Goal: Task Accomplishment & Management: Use online tool/utility

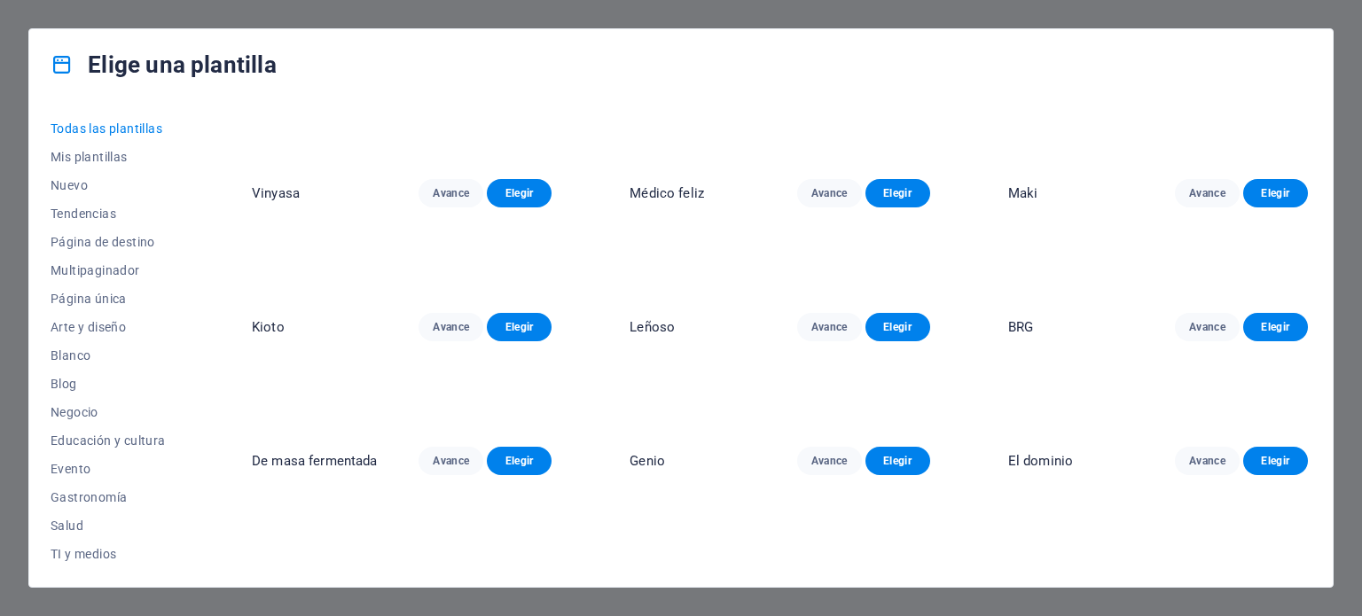
scroll to position [7811, 0]
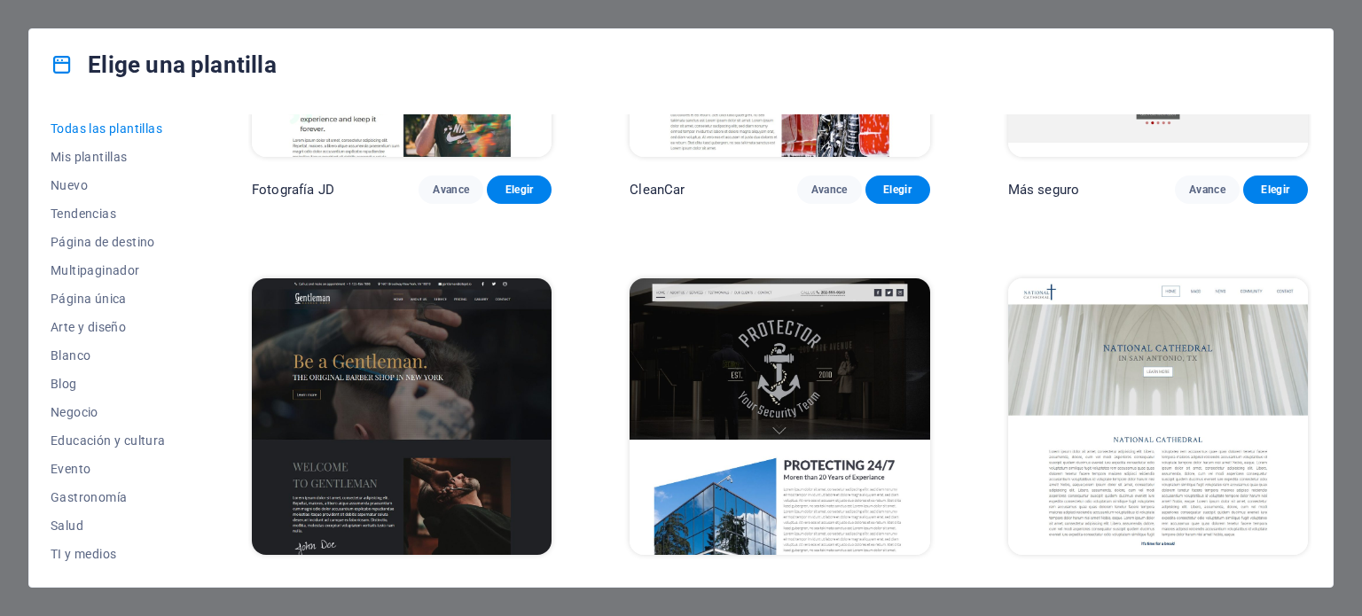
click at [1281, 47] on div "Elige una plantilla" at bounding box center [680, 64] width 1303 height 71
click at [1344, 12] on div "Elige una plantilla Todas las plantillas Mis plantillas Nuevo Tendencias Página…" at bounding box center [681, 308] width 1362 height 616
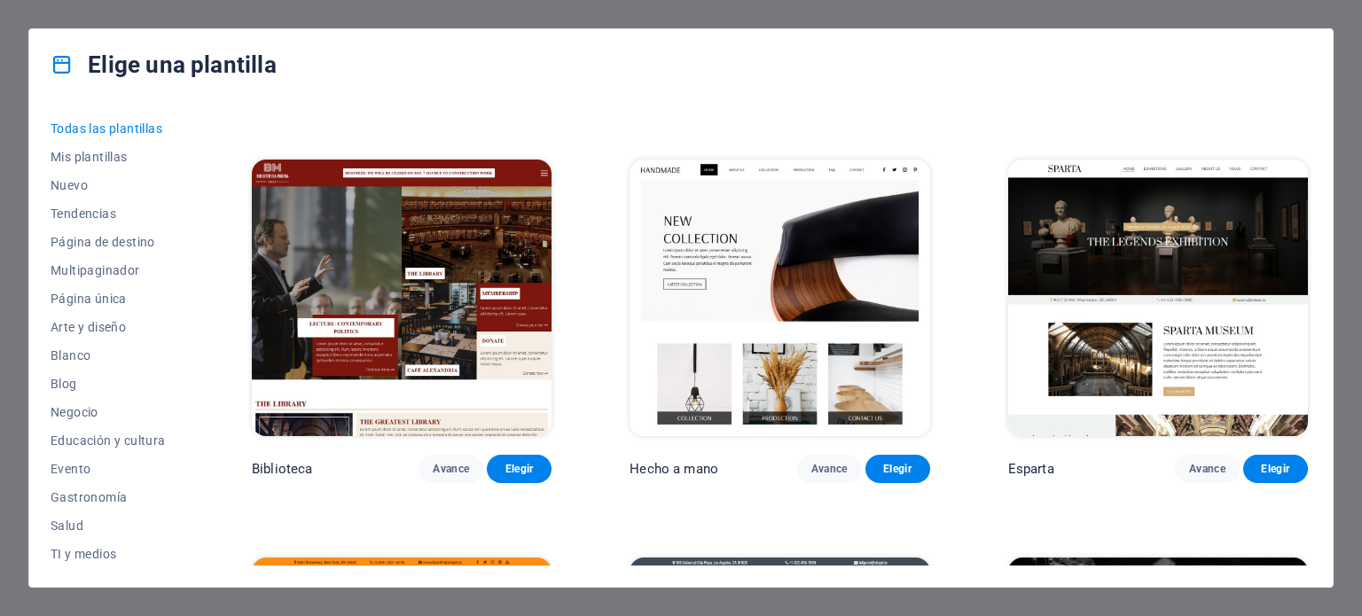
scroll to position [10737, 0]
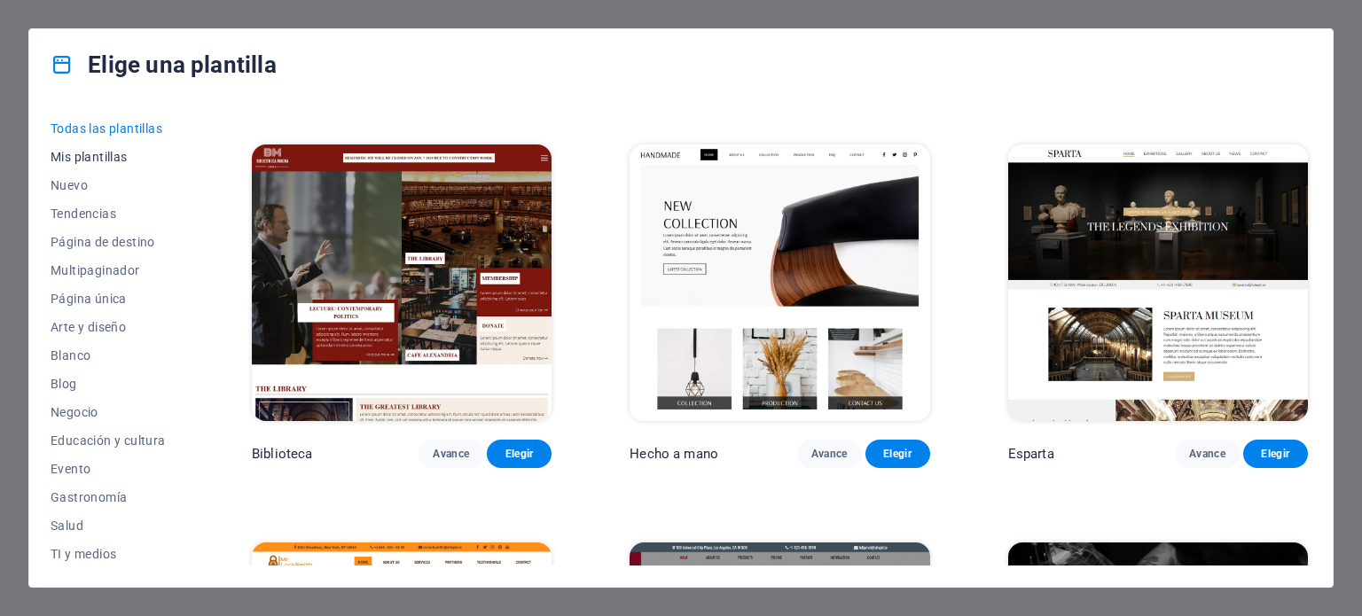
click at [78, 162] on font "Mis plantillas" at bounding box center [89, 157] width 77 height 14
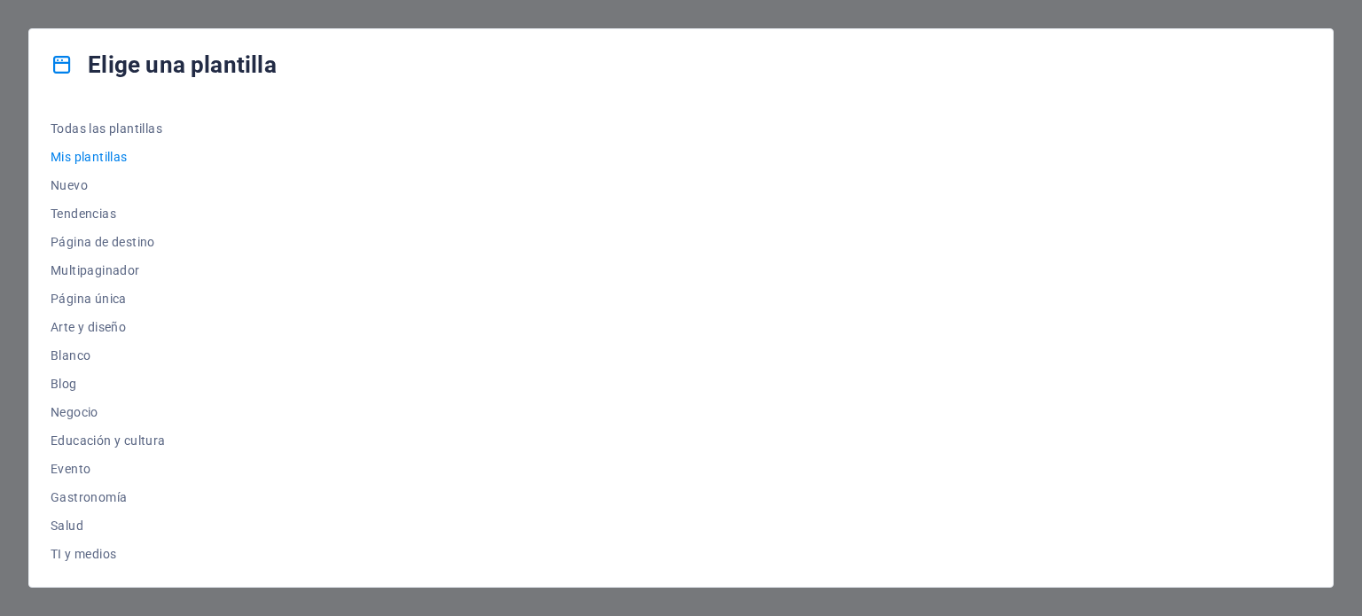
scroll to position [0, 0]
click at [74, 192] on button "Nuevo" at bounding box center [112, 185] width 123 height 28
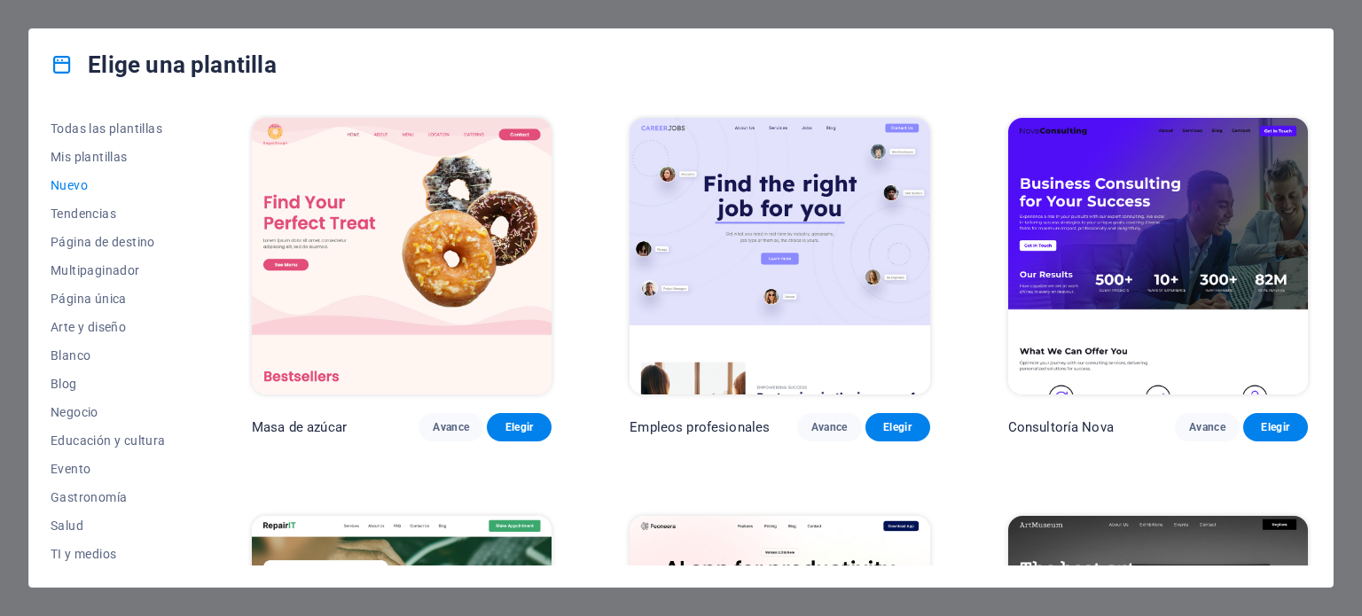
drag, startPoint x: 1171, startPoint y: 42, endPoint x: 1115, endPoint y: 248, distance: 214.3
click at [1171, 40] on div "Elige una plantilla" at bounding box center [680, 64] width 1303 height 71
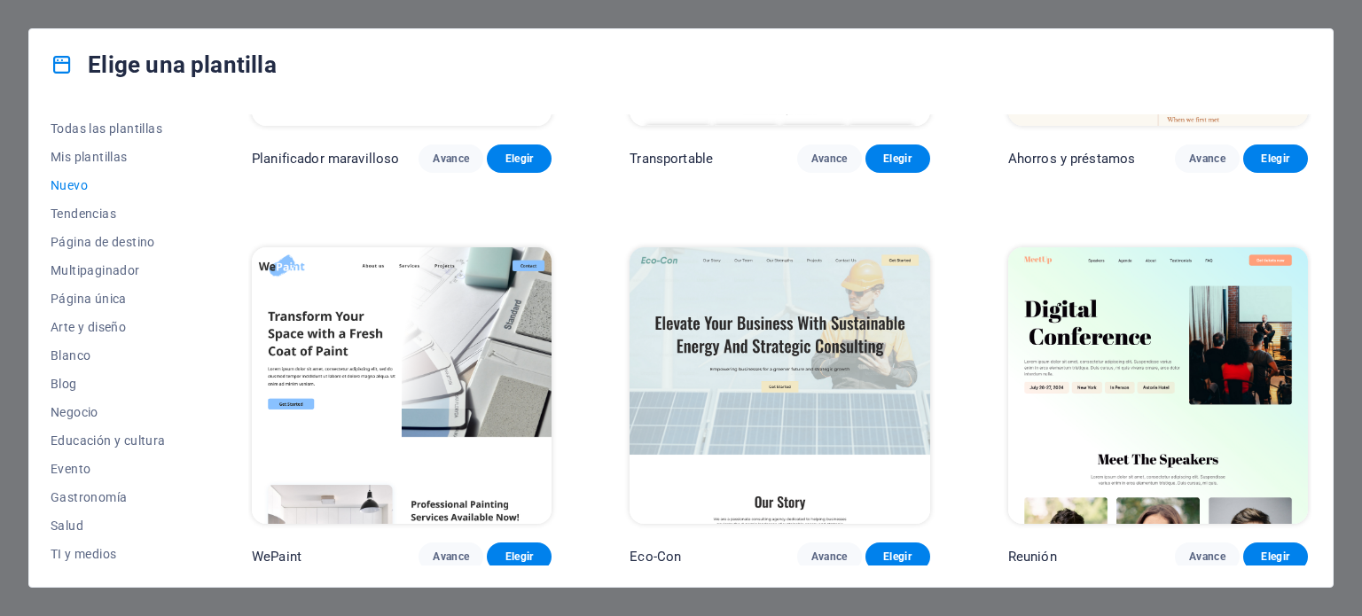
scroll to position [1459, 0]
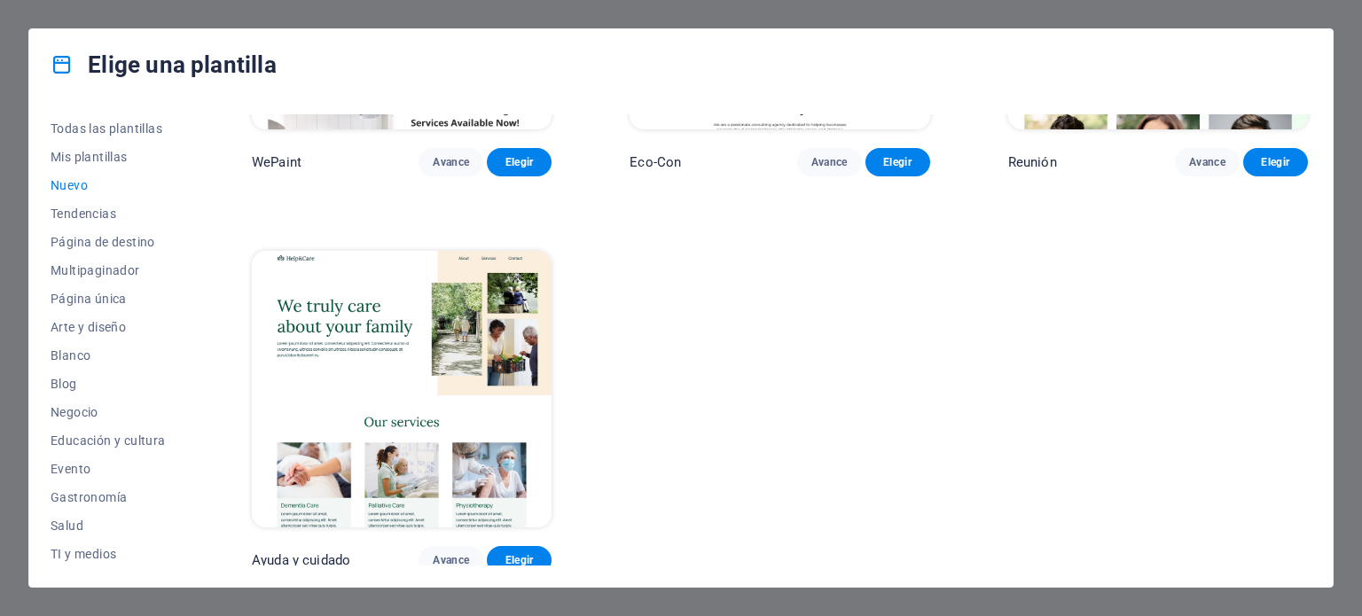
click at [422, 439] on img at bounding box center [402, 389] width 300 height 277
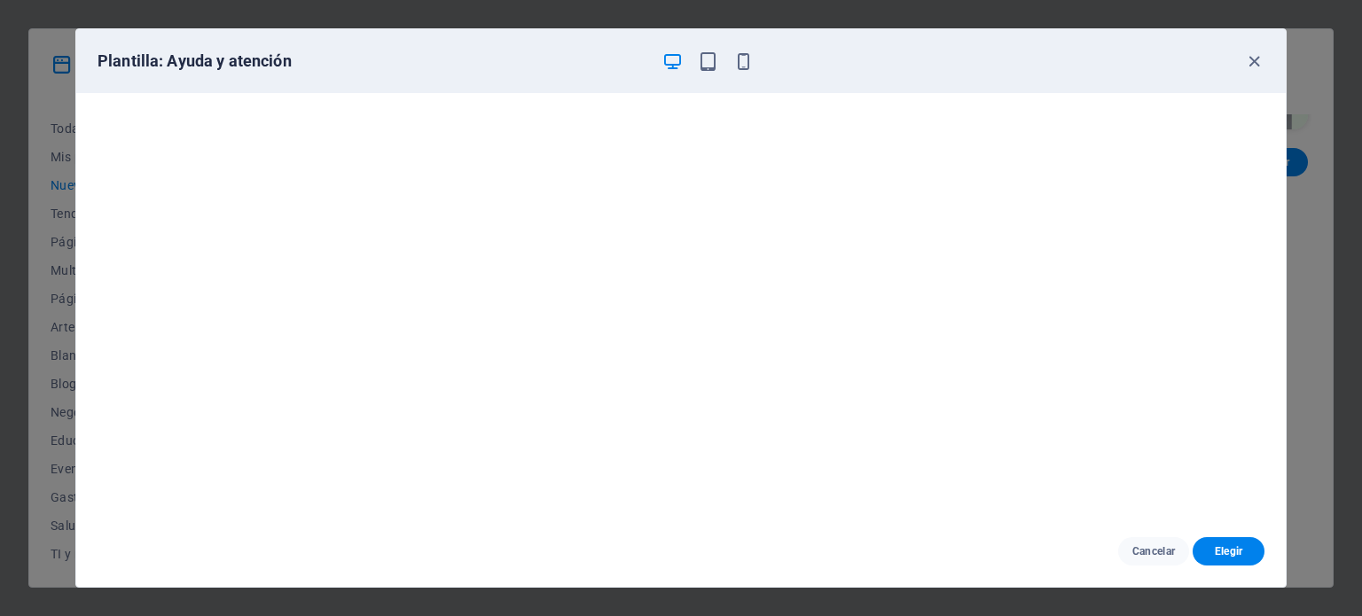
click at [1248, 74] on div "Plantilla: Ayuda y atención" at bounding box center [680, 61] width 1209 height 64
click at [1258, 55] on icon "button" at bounding box center [1254, 61] width 20 height 20
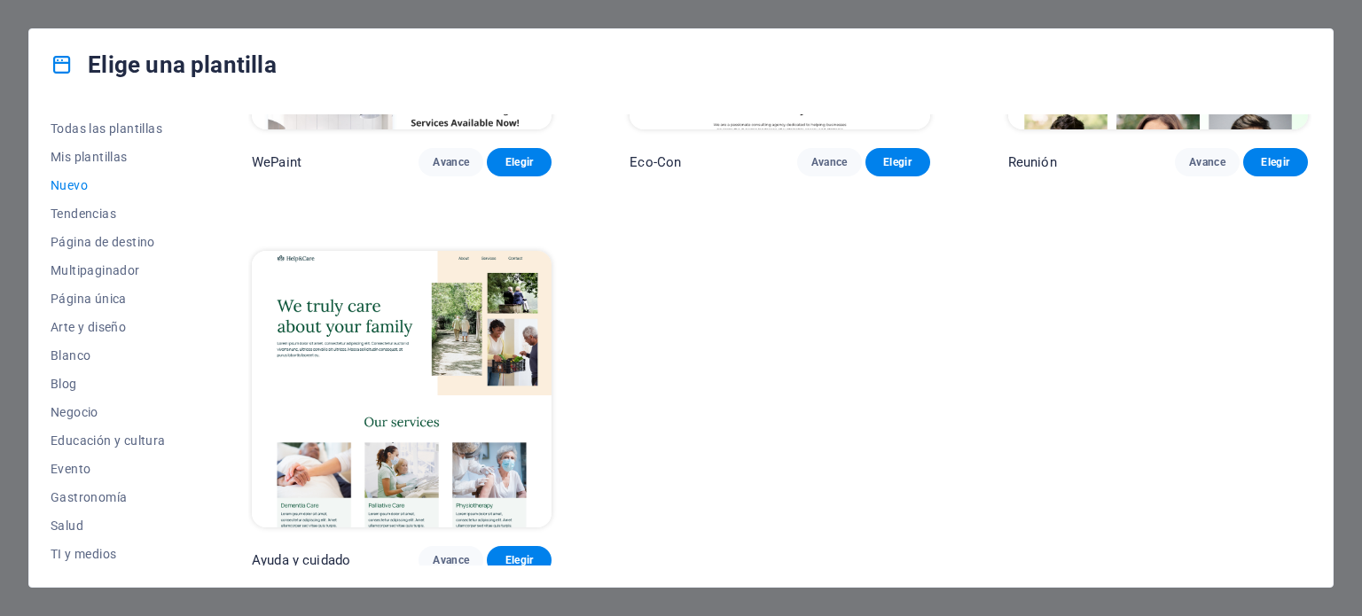
click at [129, 30] on div "Elige una plantilla" at bounding box center [680, 64] width 1303 height 71
drag, startPoint x: 118, startPoint y: 52, endPoint x: 919, endPoint y: 45, distance: 800.7
click at [121, 55] on font "Elige una plantilla" at bounding box center [182, 64] width 189 height 27
click at [1180, 74] on div "Elige una plantilla" at bounding box center [680, 64] width 1303 height 71
